Goal: Navigation & Orientation: Find specific page/section

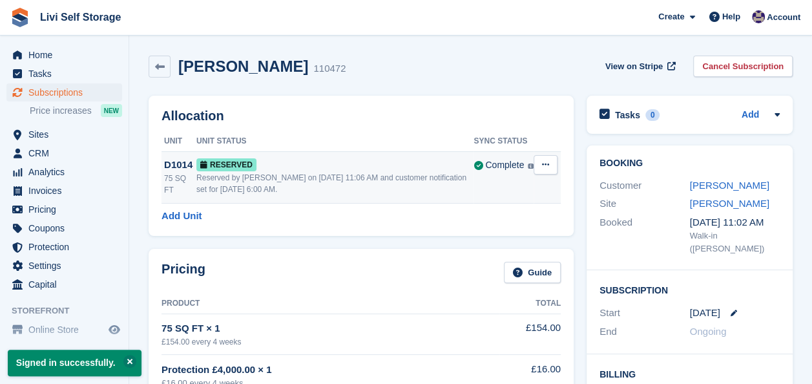
click at [210, 168] on span "Reserved" at bounding box center [226, 164] width 60 height 13
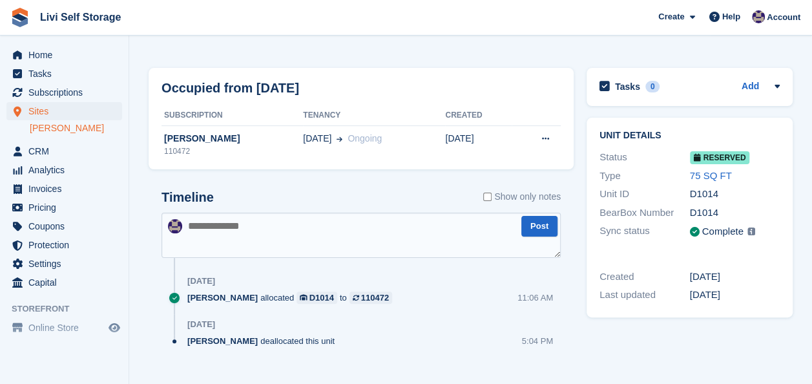
scroll to position [62, 0]
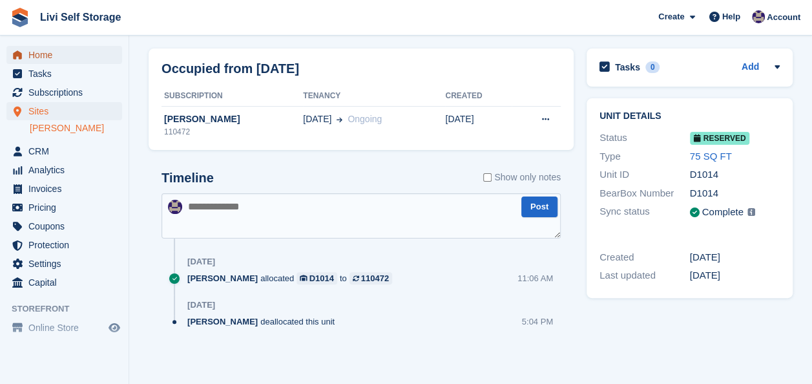
click at [45, 53] on span "Home" at bounding box center [67, 55] width 78 height 18
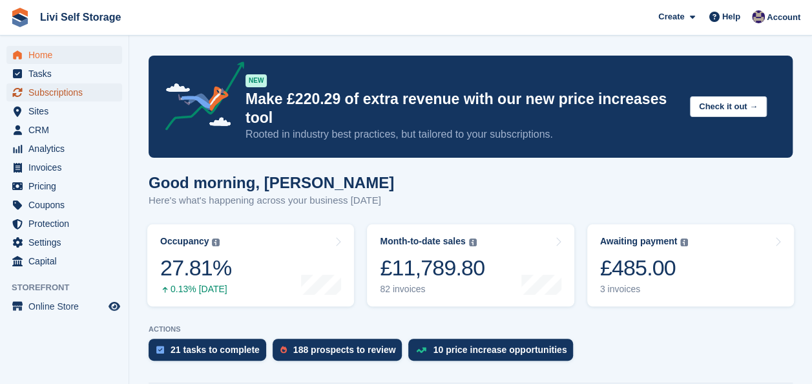
click at [56, 96] on span "Subscriptions" at bounding box center [67, 92] width 78 height 18
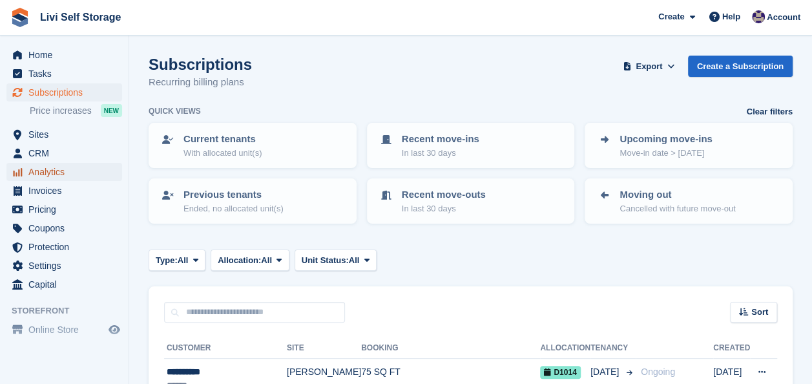
click at [41, 172] on span "Analytics" at bounding box center [67, 172] width 78 height 18
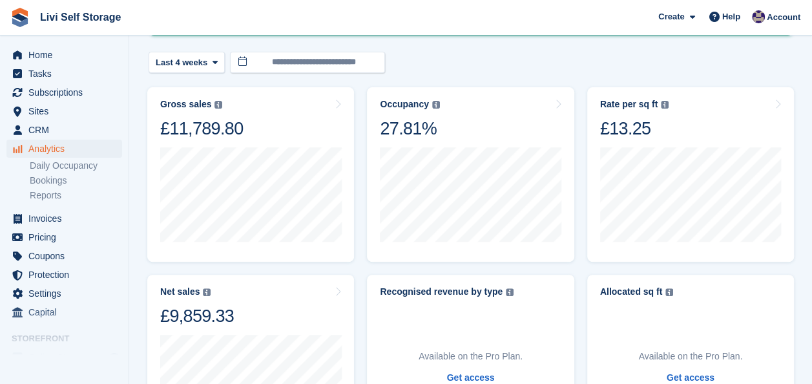
scroll to position [194, 0]
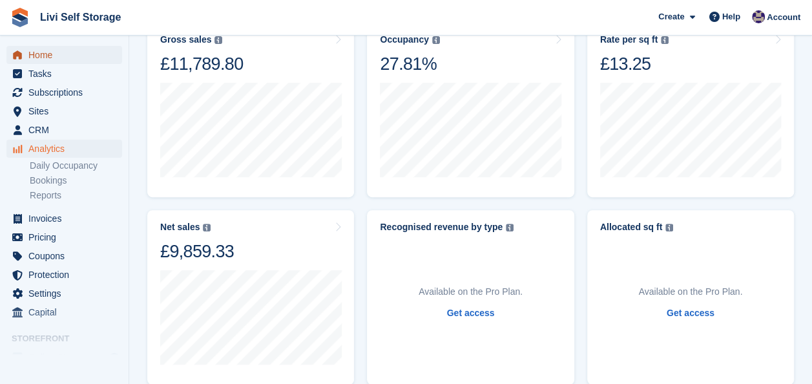
click at [31, 56] on span "Home" at bounding box center [67, 55] width 78 height 18
